Goal: Register for event/course

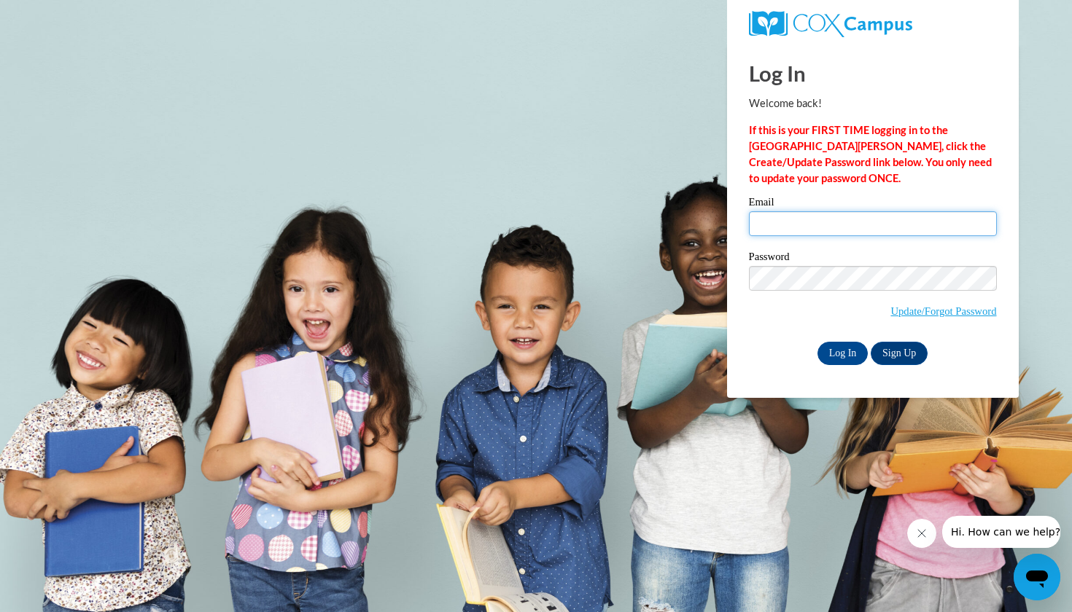
type input "rbowers@btconline.net"
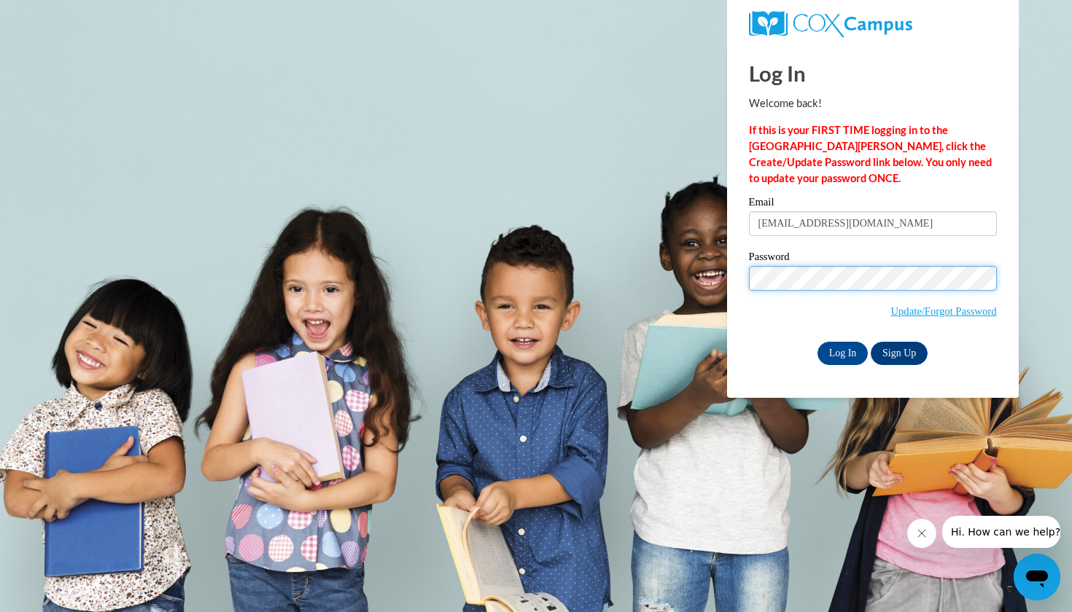
click at [841, 351] on input "Log In" at bounding box center [842, 353] width 51 height 23
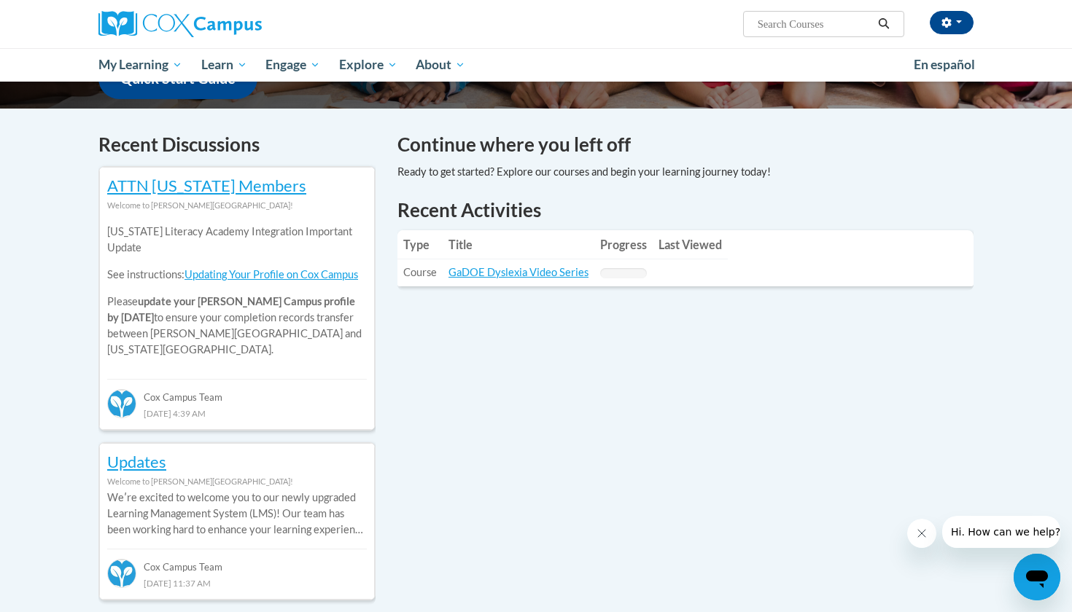
scroll to position [405, 0]
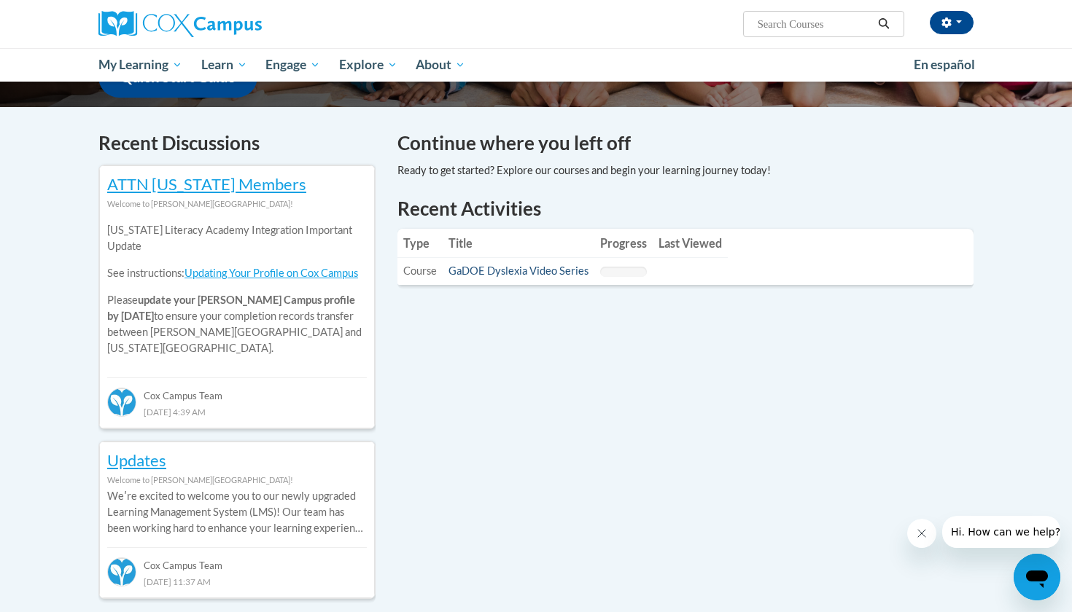
click at [520, 271] on link "GaDOE Dyslexia Video Series" at bounding box center [518, 271] width 140 height 12
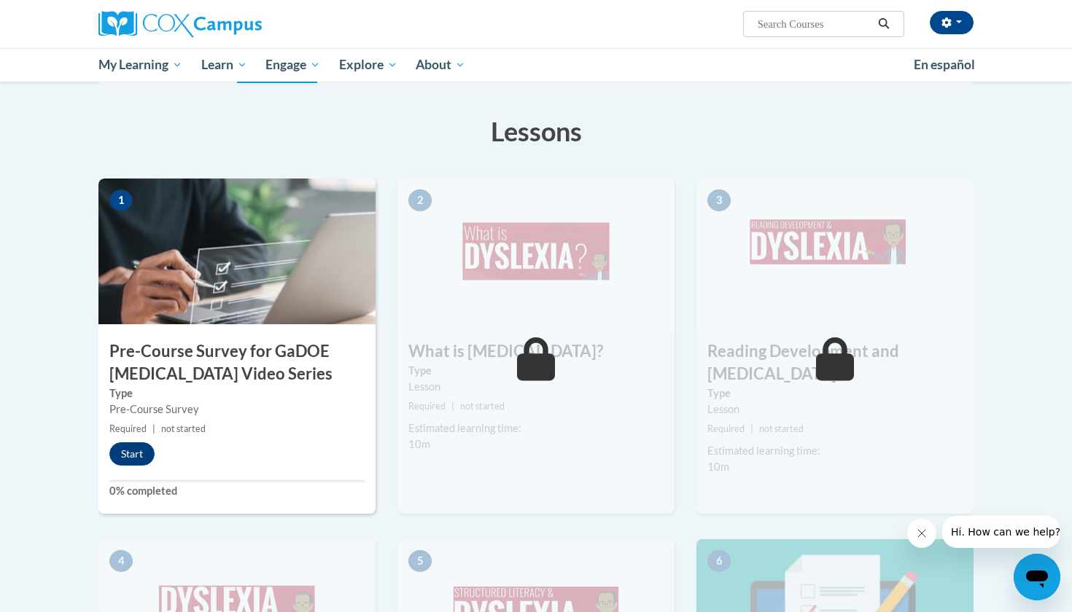
scroll to position [225, 0]
click at [267, 367] on h3 "Pre-Course Survey for GaDOE Dyslexia Video Series" at bounding box center [236, 362] width 277 height 45
click at [215, 330] on div "1 Pre-Course Survey for GaDOE Dyslexia Video Series Type Pre-Course Survey Requ…" at bounding box center [236, 345] width 277 height 335
click at [139, 447] on button "Start" at bounding box center [131, 453] width 45 height 23
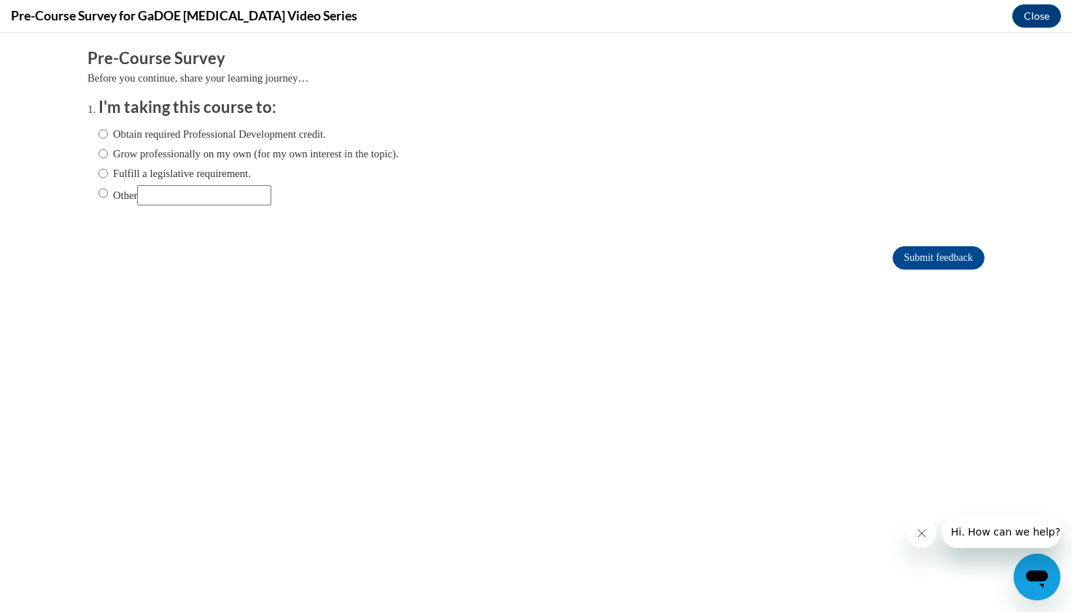
scroll to position [0, 0]
click at [266, 133] on label "Obtain required Professional Development credit." at bounding box center [211, 134] width 227 height 16
click at [108, 133] on input "Obtain required Professional Development credit." at bounding box center [102, 134] width 9 height 16
radio input "true"
click at [923, 263] on input "Submit feedback" at bounding box center [938, 257] width 92 height 23
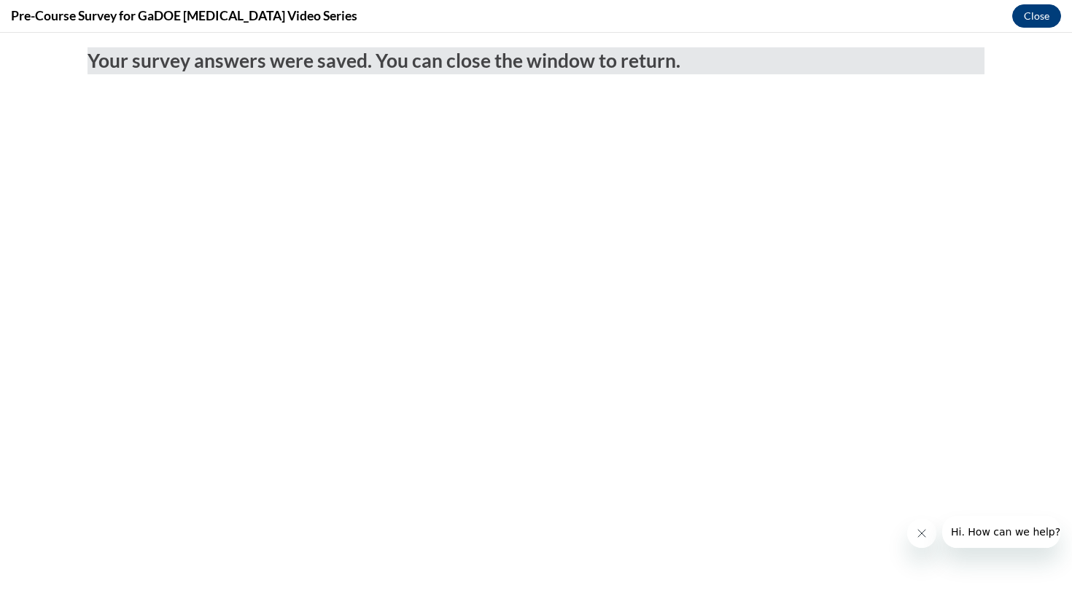
click at [1042, 11] on button "Close" at bounding box center [1036, 15] width 49 height 23
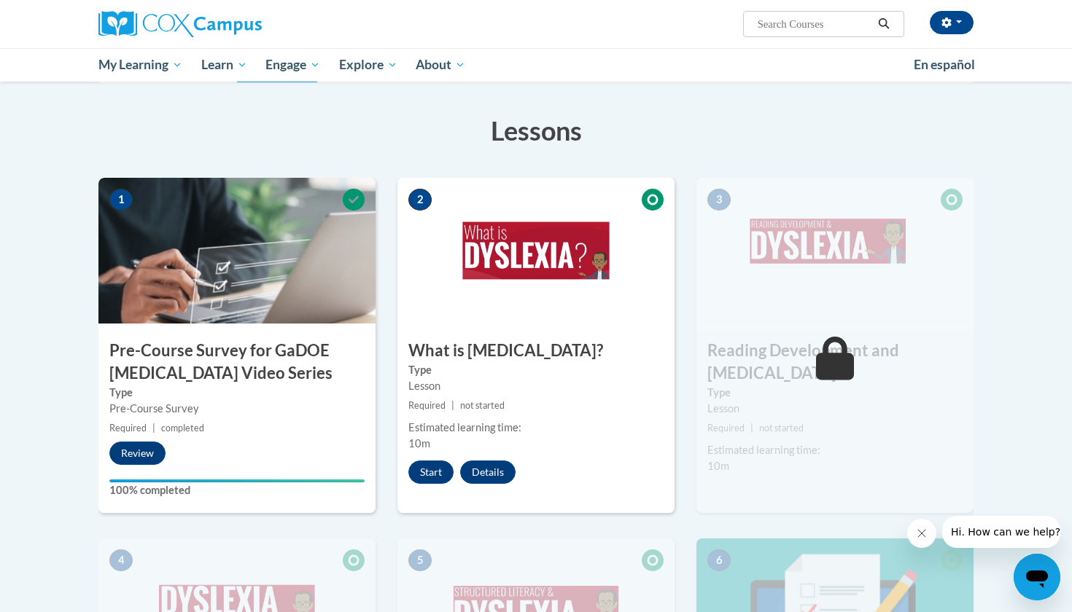
click at [168, 368] on h3 "Pre-Course Survey for GaDOE Dyslexia Video Series" at bounding box center [236, 362] width 277 height 45
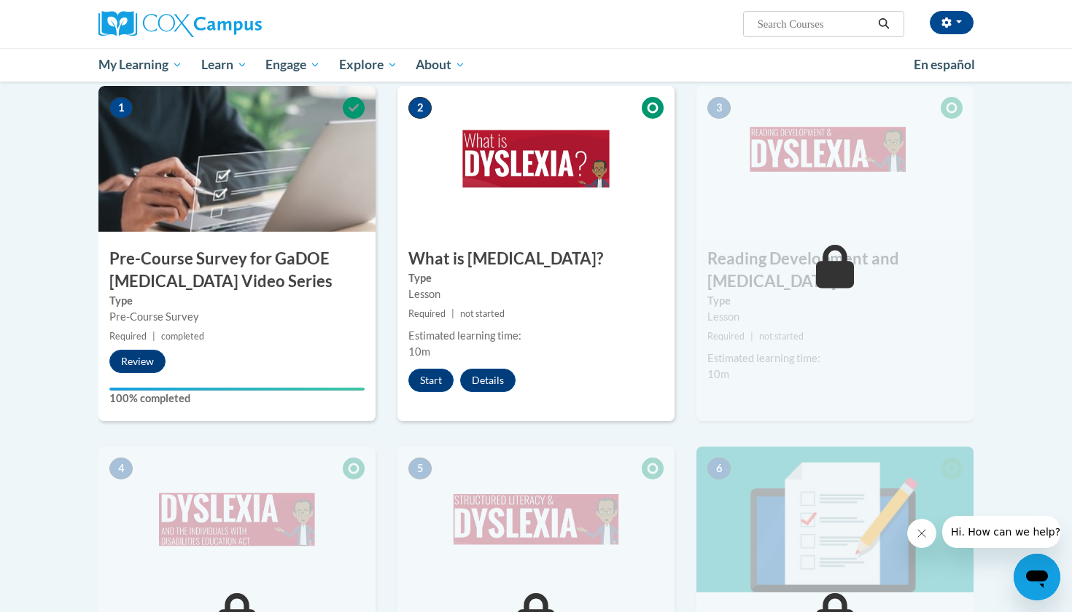
scroll to position [288, 0]
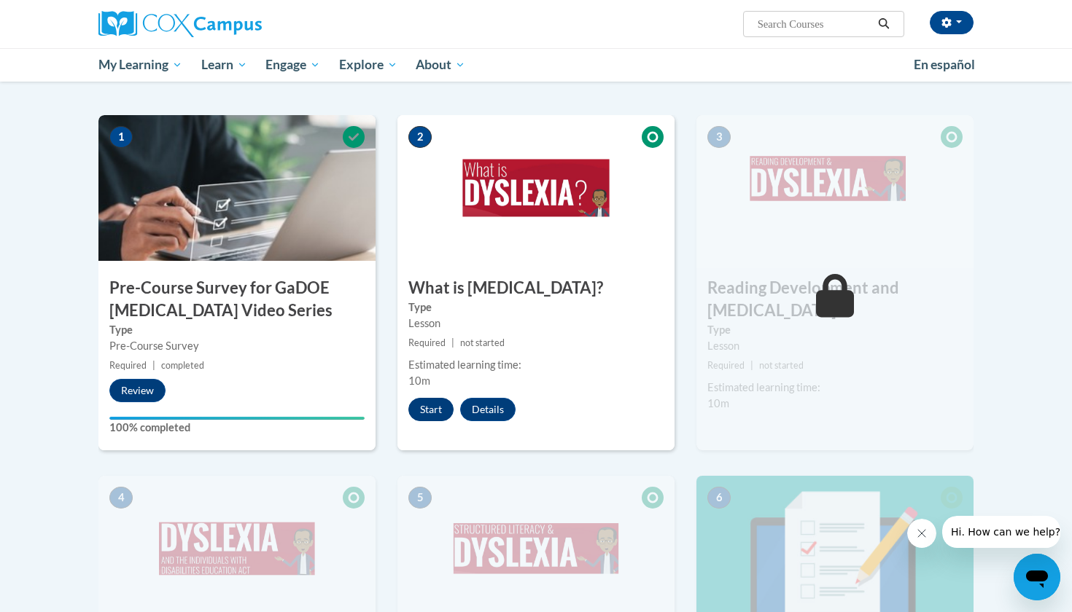
click at [437, 406] on button "Start" at bounding box center [430, 409] width 45 height 23
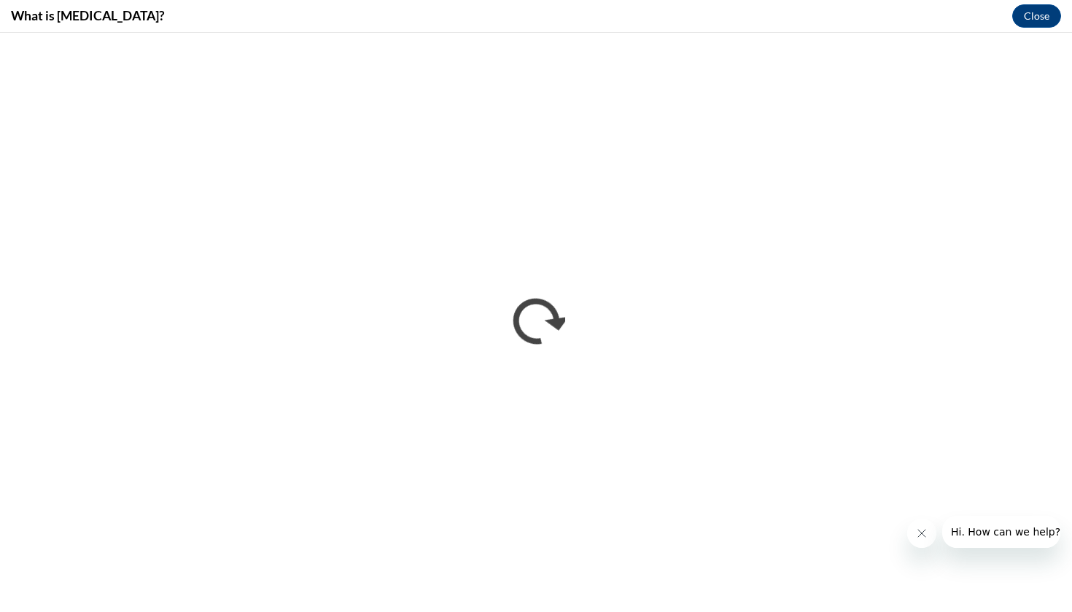
scroll to position [0, 0]
click at [913, 528] on button "Close message from company" at bounding box center [921, 533] width 29 height 29
click at [1028, 12] on button "Close" at bounding box center [1036, 15] width 49 height 23
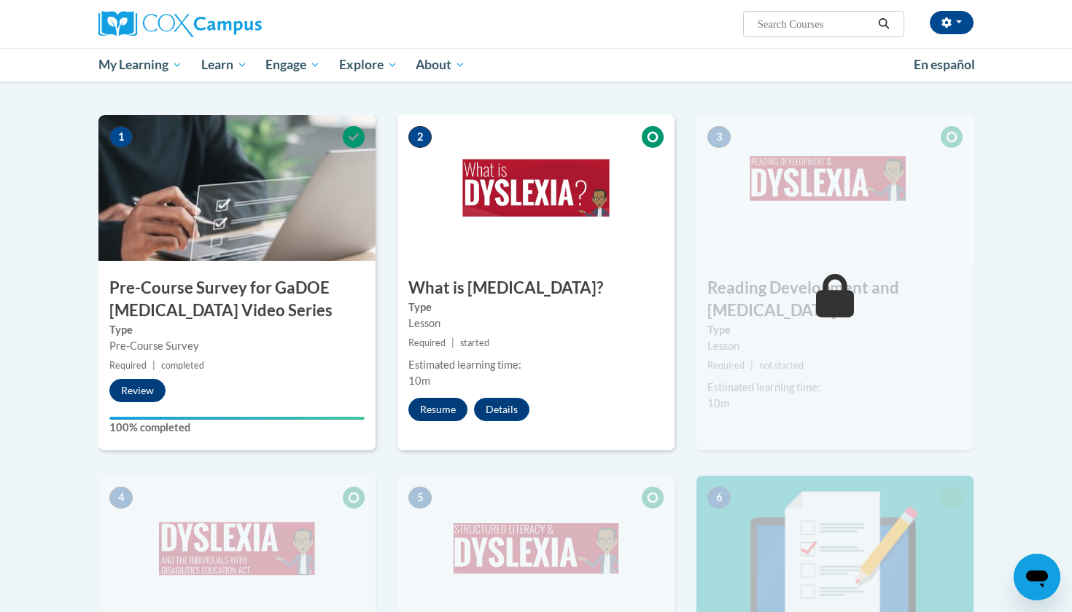
click at [451, 405] on button "Resume" at bounding box center [437, 409] width 59 height 23
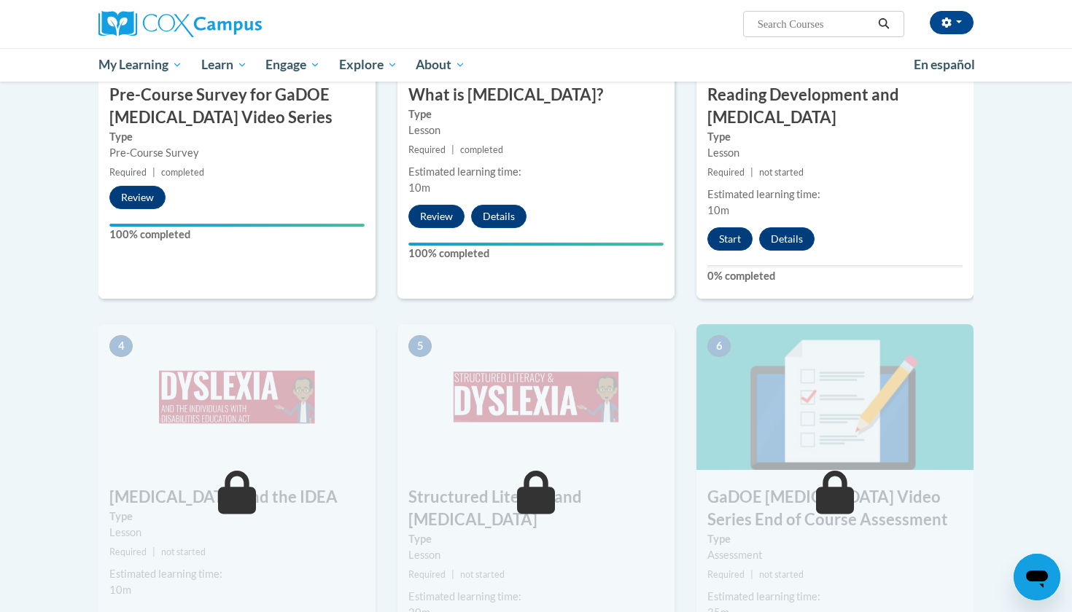
scroll to position [487, 0]
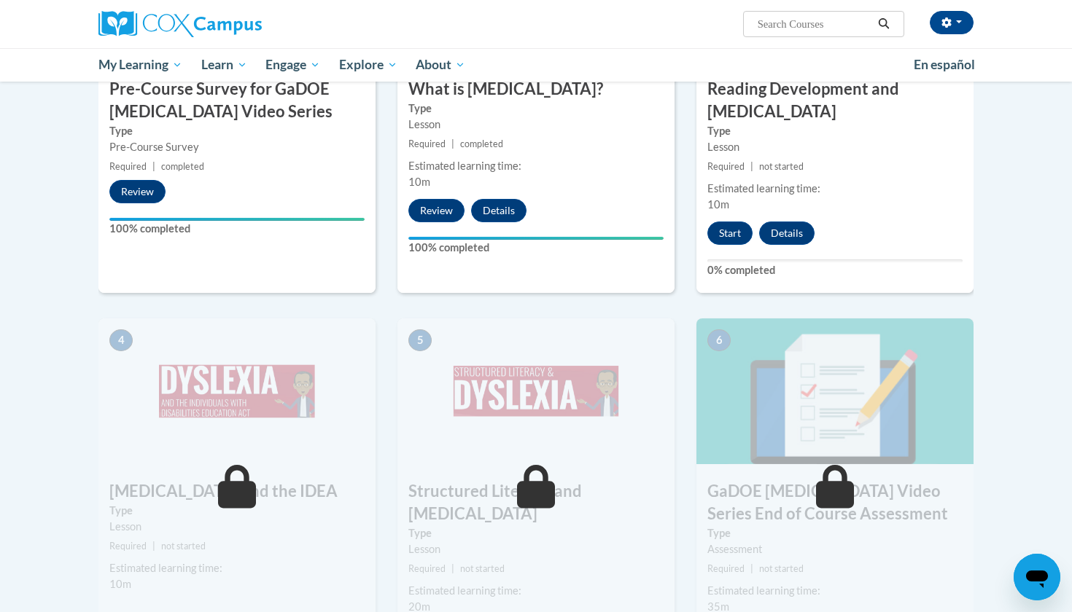
click at [730, 197] on div "3 Reading Development and [MEDICAL_DATA] Type Lesson Required | not started Est…" at bounding box center [834, 104] width 277 height 377
click at [727, 222] on button "Start" at bounding box center [729, 233] width 45 height 23
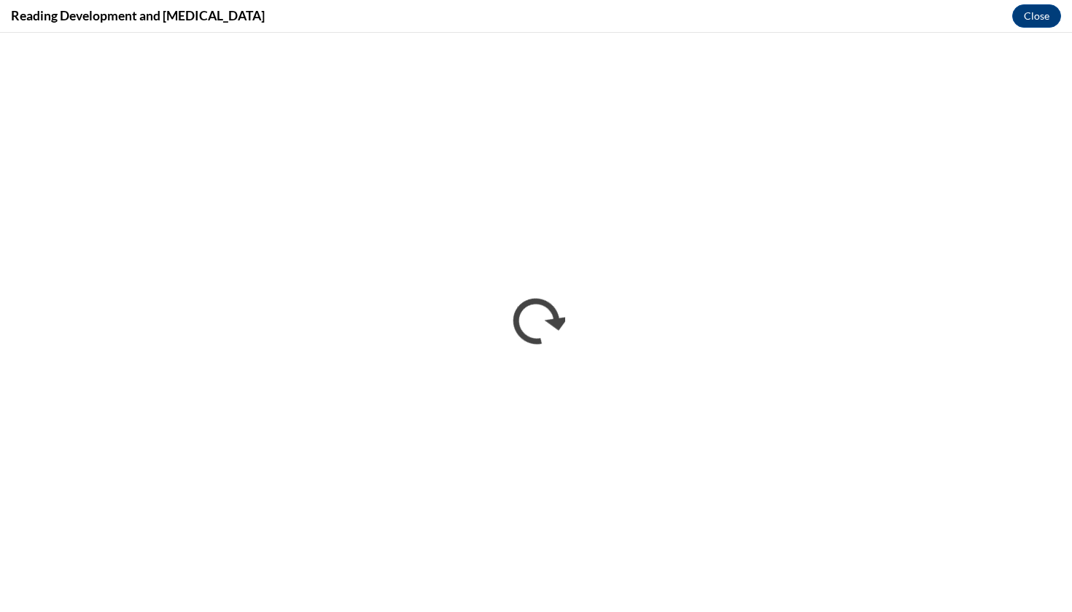
scroll to position [0, 0]
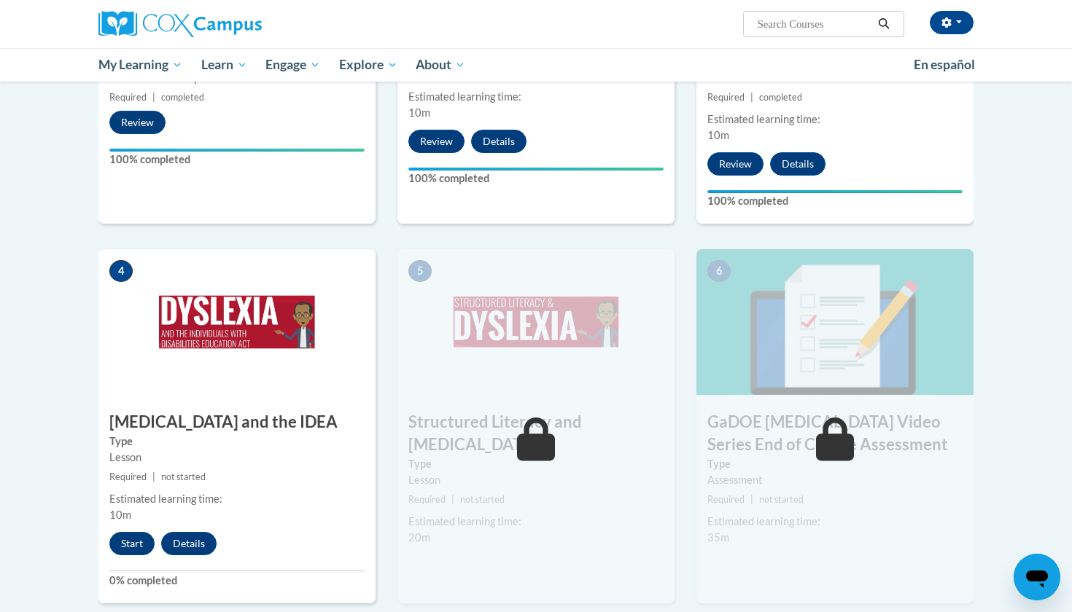
scroll to position [559, 0]
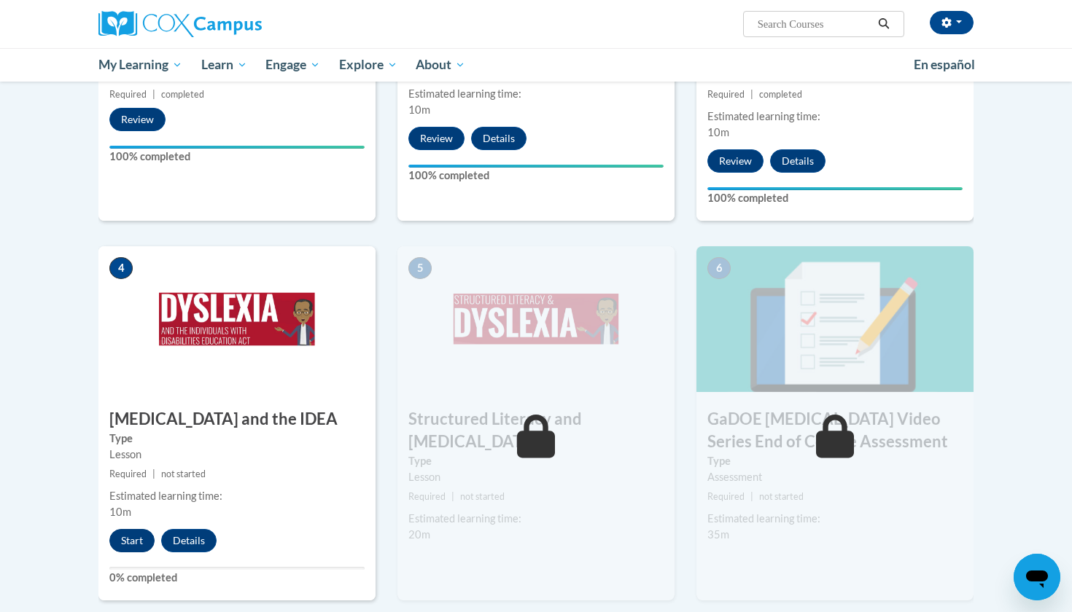
click at [144, 529] on button "Start" at bounding box center [131, 540] width 45 height 23
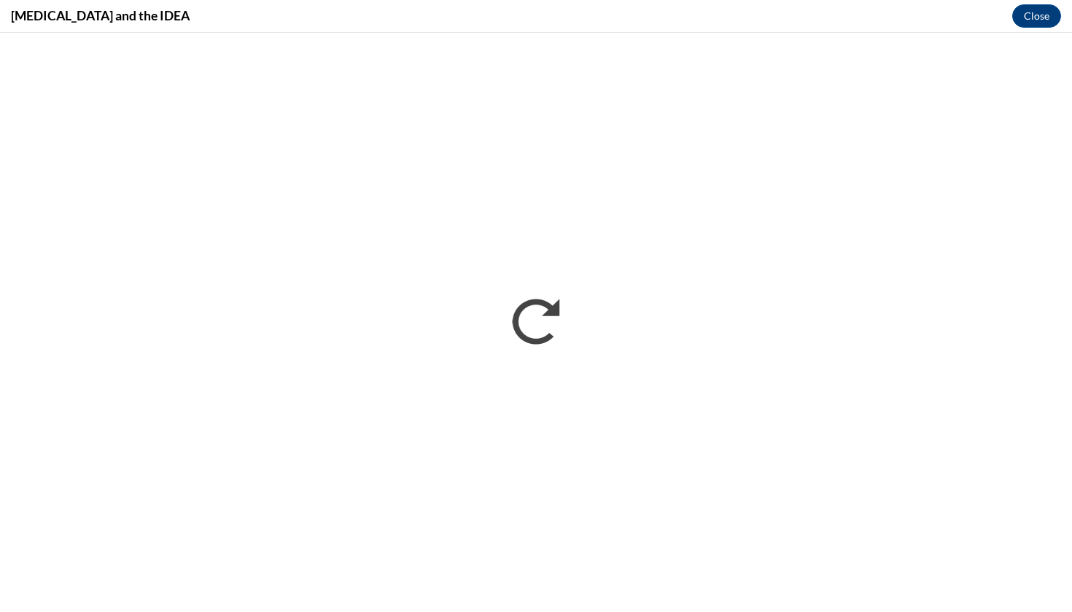
scroll to position [0, 0]
